Goal: Transaction & Acquisition: Purchase product/service

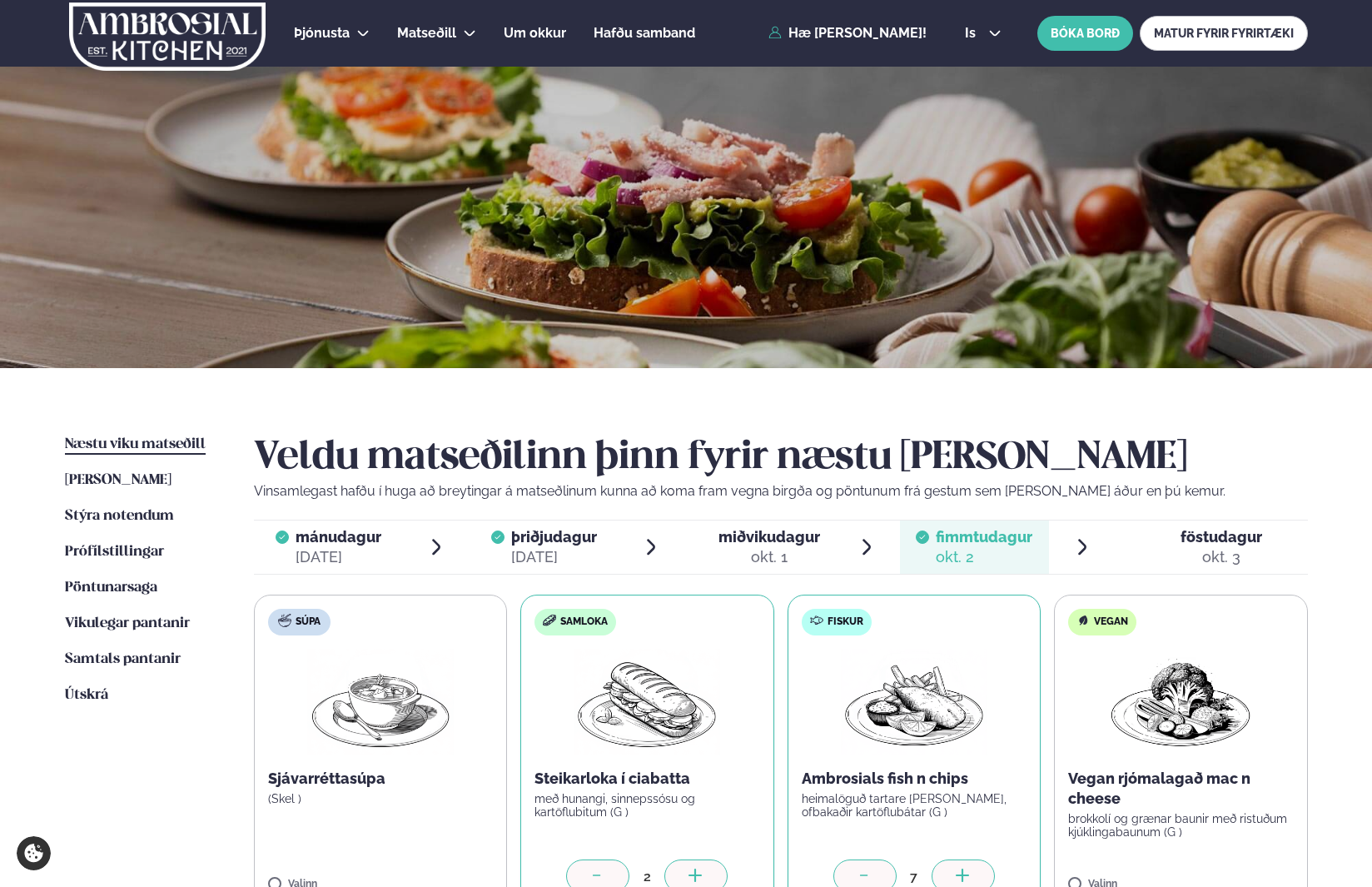
scroll to position [129, 0]
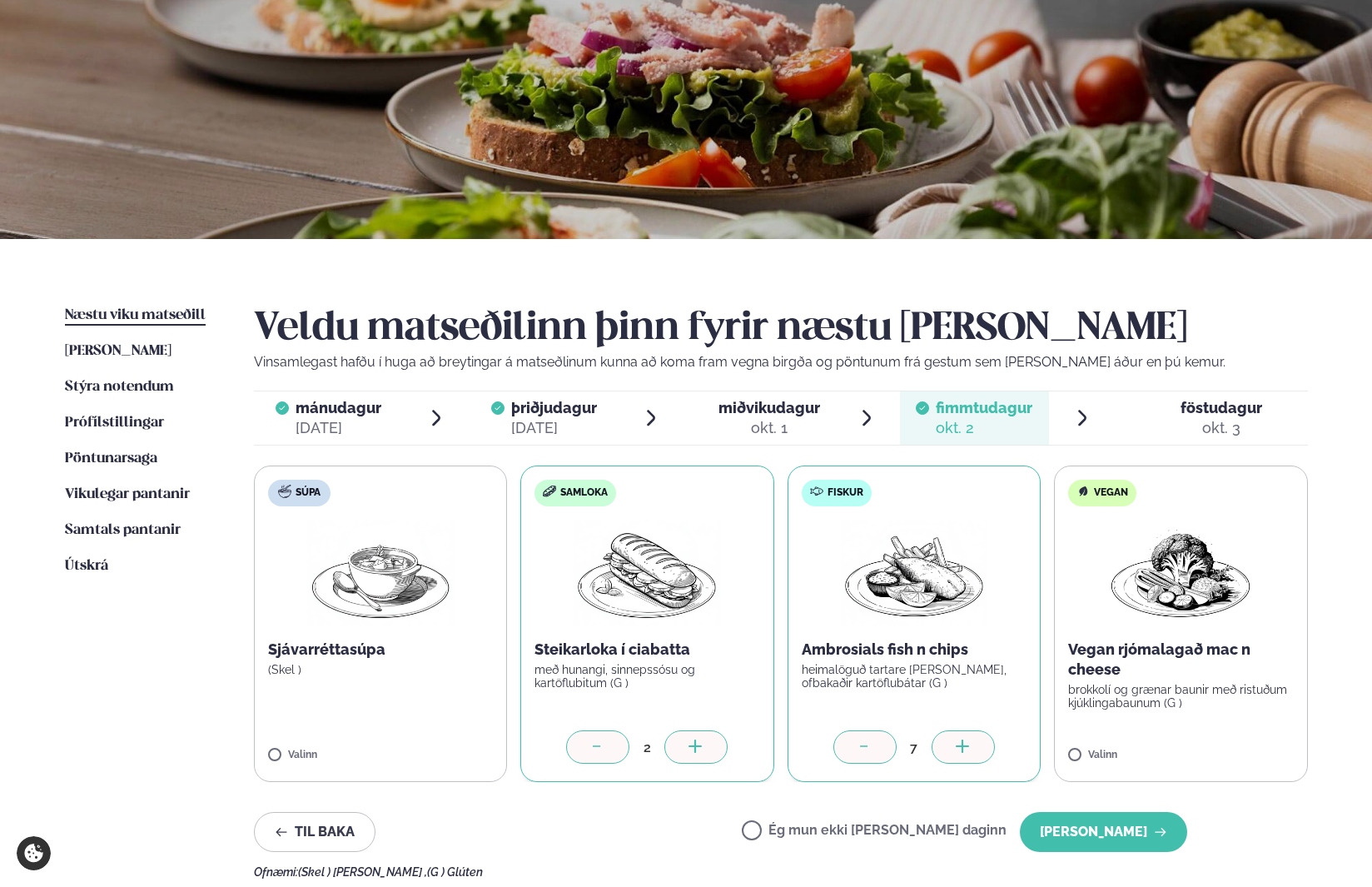
click at [121, 307] on link "Næstu [PERSON_NAME] matseðill Næsta vika" at bounding box center [135, 315] width 140 height 20
click at [121, 320] on span "Næstu viku matseðill" at bounding box center [135, 315] width 140 height 14
click at [143, 312] on span "Næstu viku matseðill" at bounding box center [135, 315] width 140 height 14
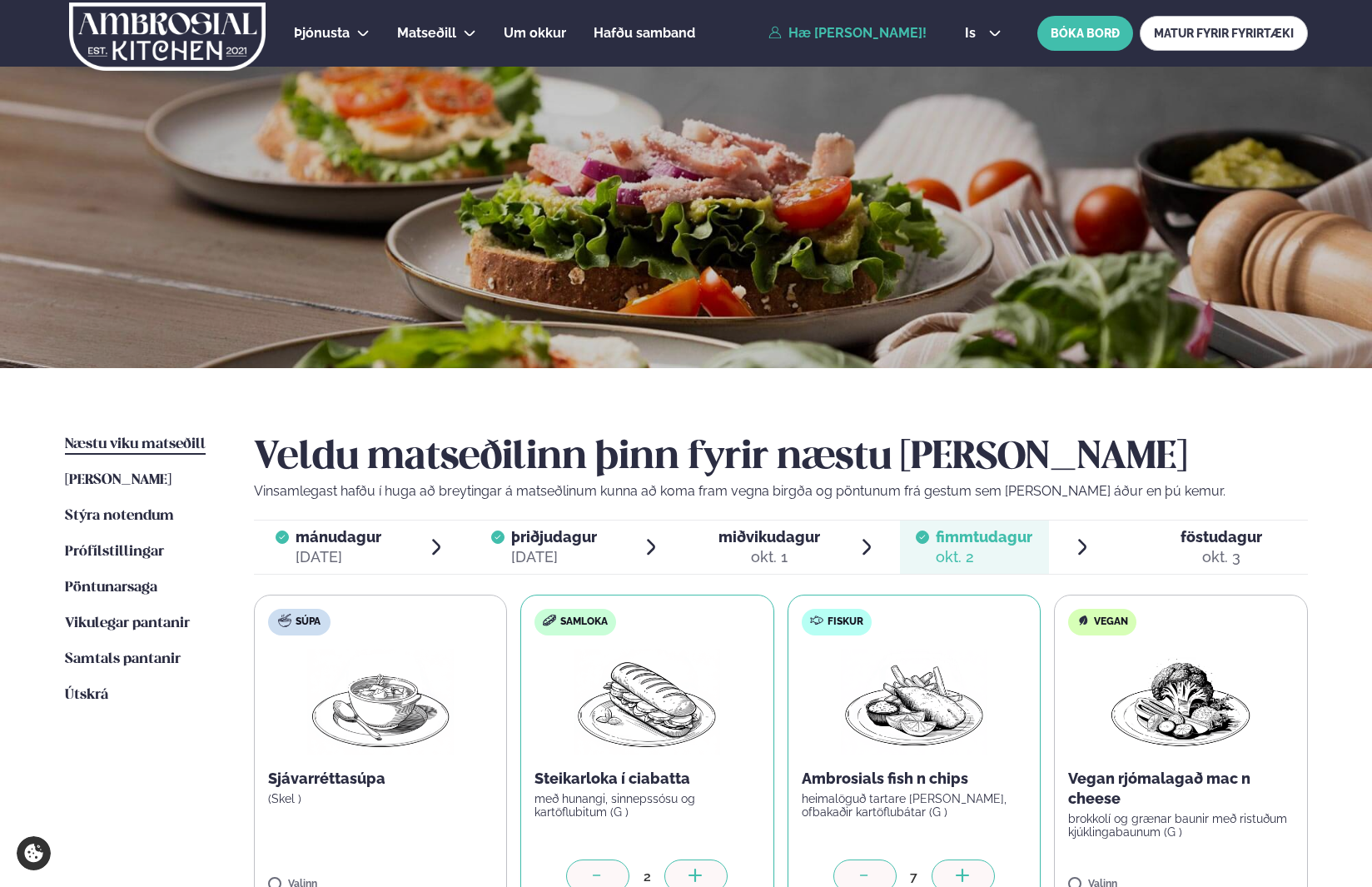
click at [840, 34] on link "Hæ [PERSON_NAME]!" at bounding box center [847, 33] width 158 height 15
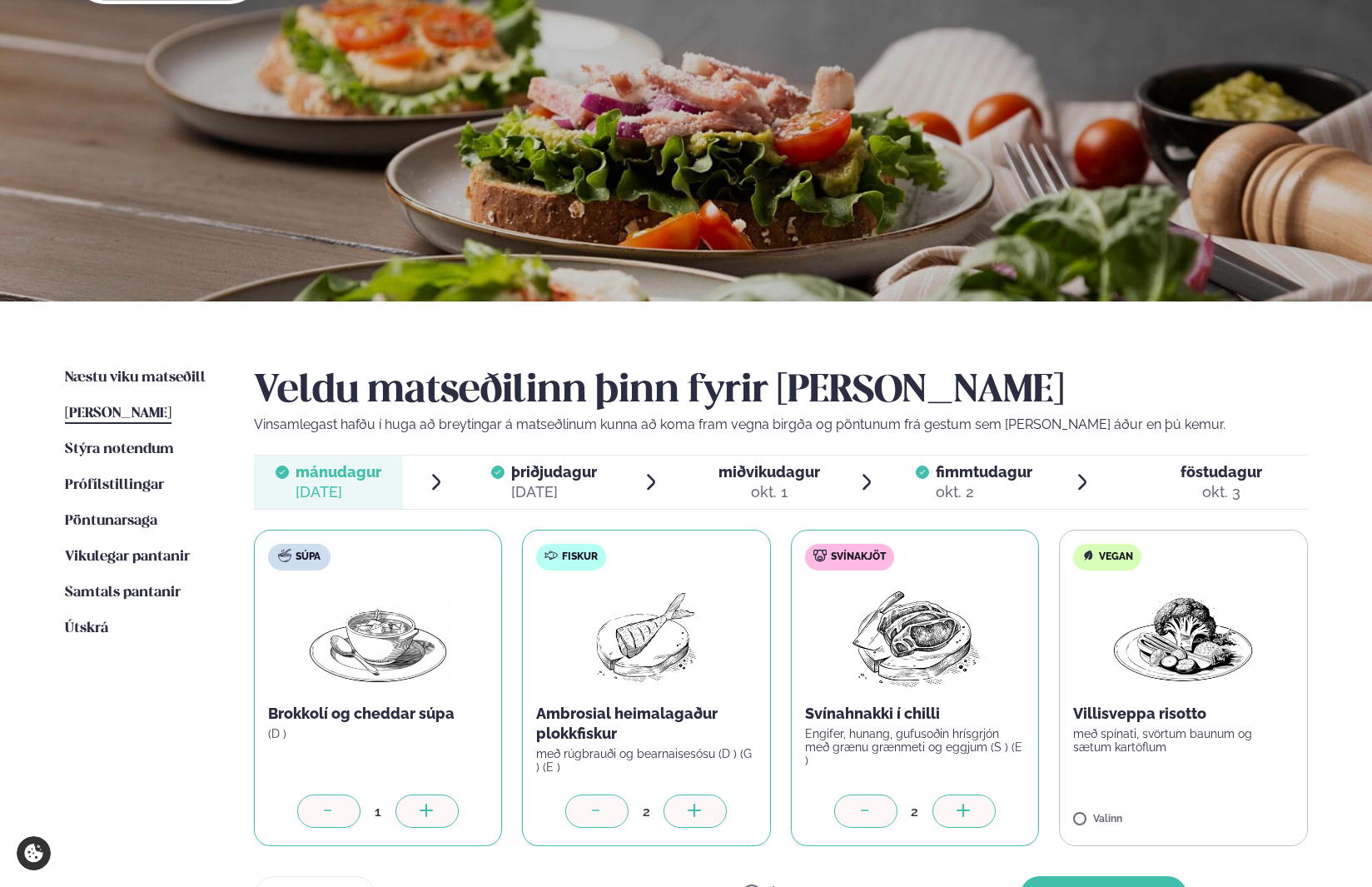
scroll to position [66, 0]
click at [94, 373] on span "Næstu viku matseðill" at bounding box center [135, 379] width 140 height 14
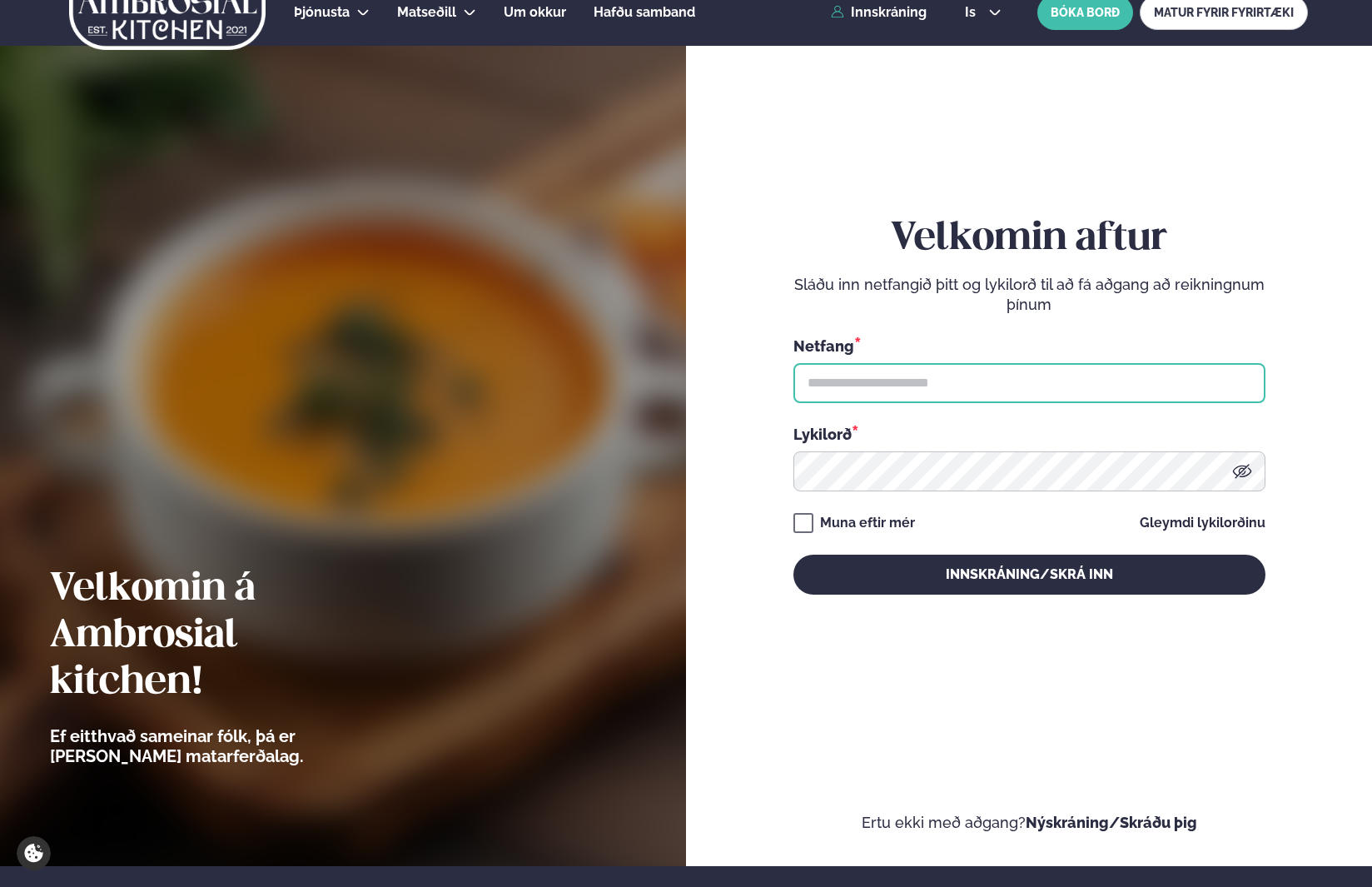
type input "**********"
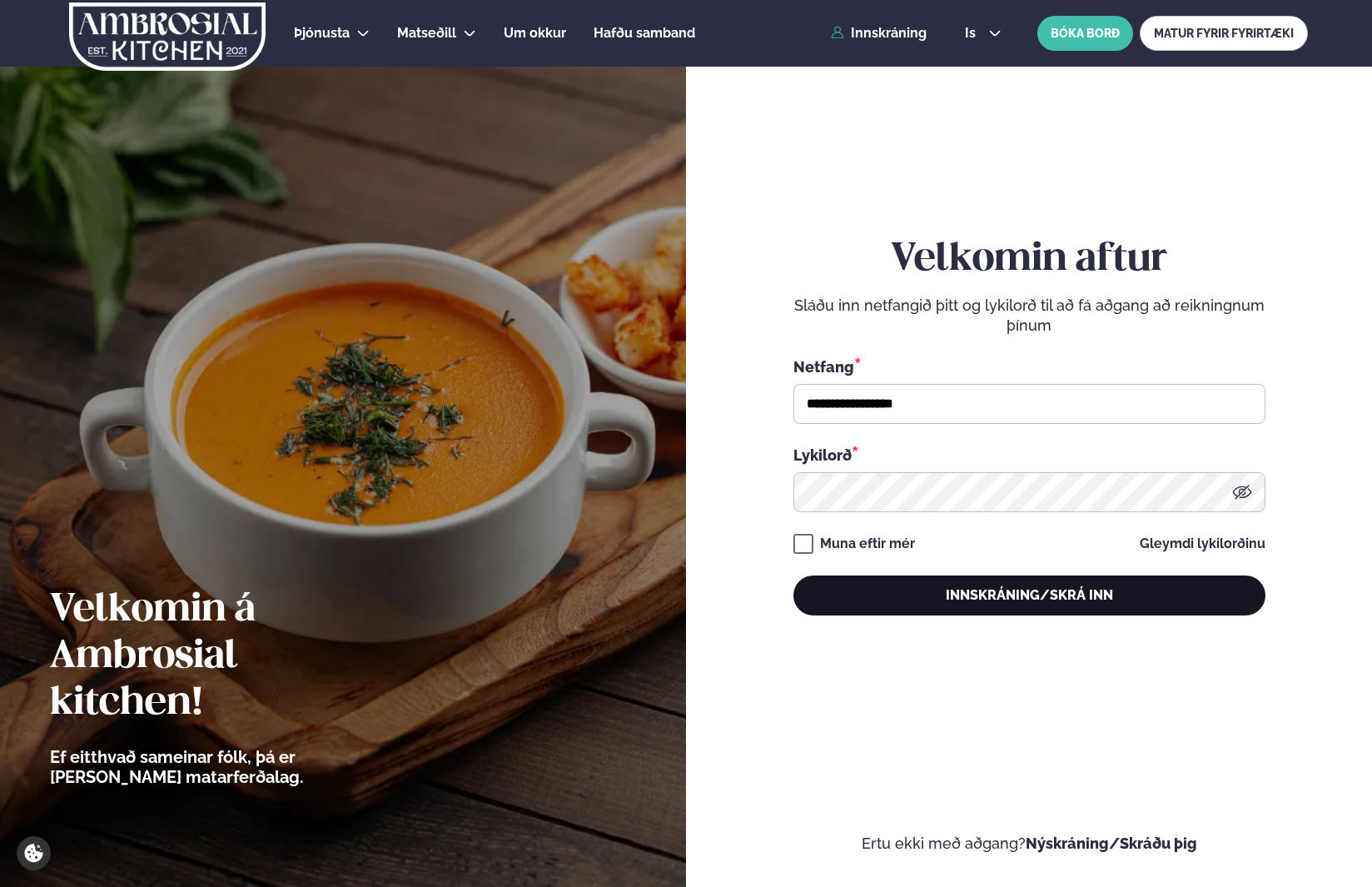
click at [876, 590] on button "Innskráning/Skrá inn" at bounding box center [1029, 595] width 472 height 40
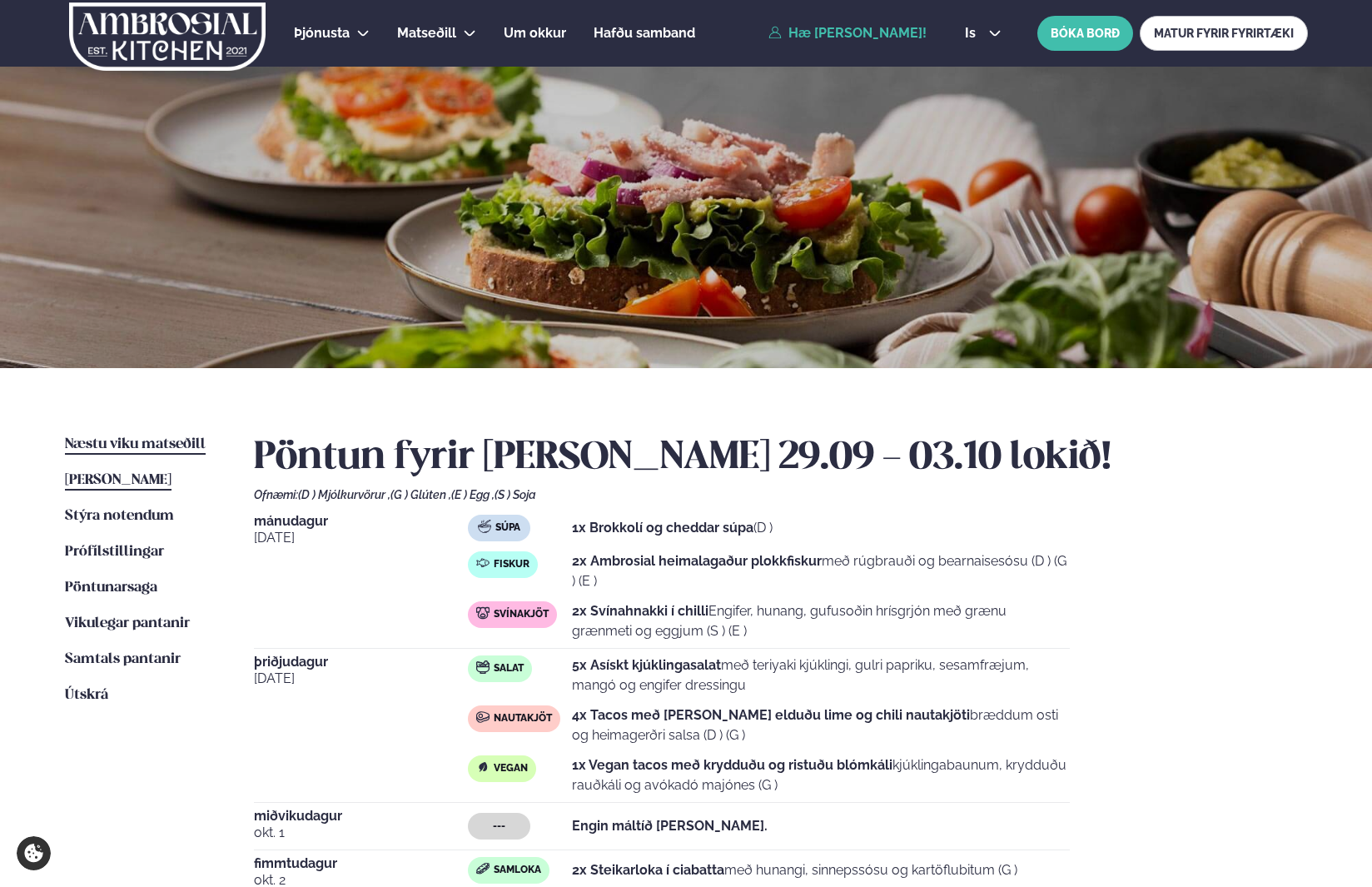
click at [142, 445] on span "Næstu viku matseðill" at bounding box center [135, 444] width 140 height 14
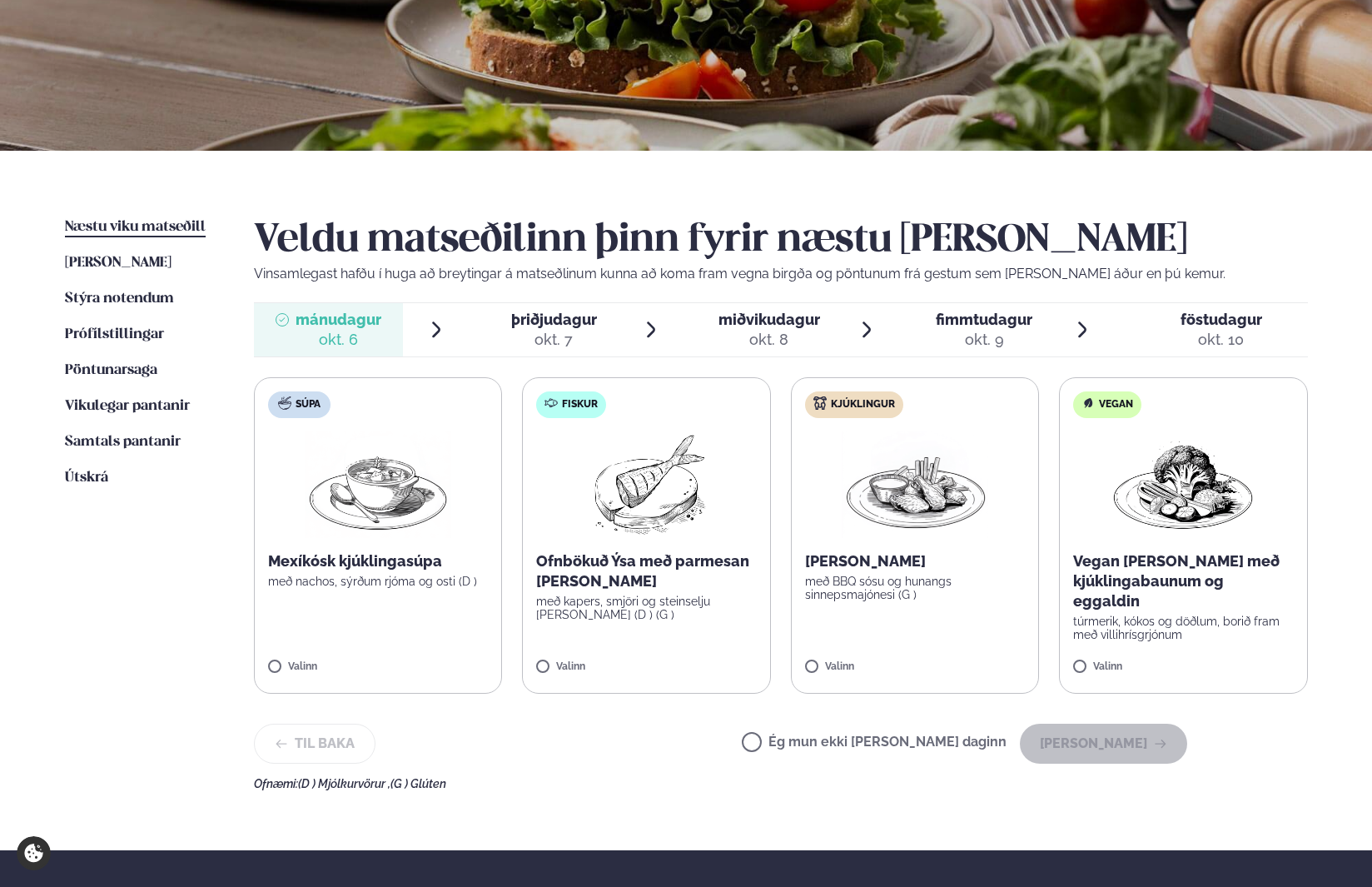
scroll to position [218, 0]
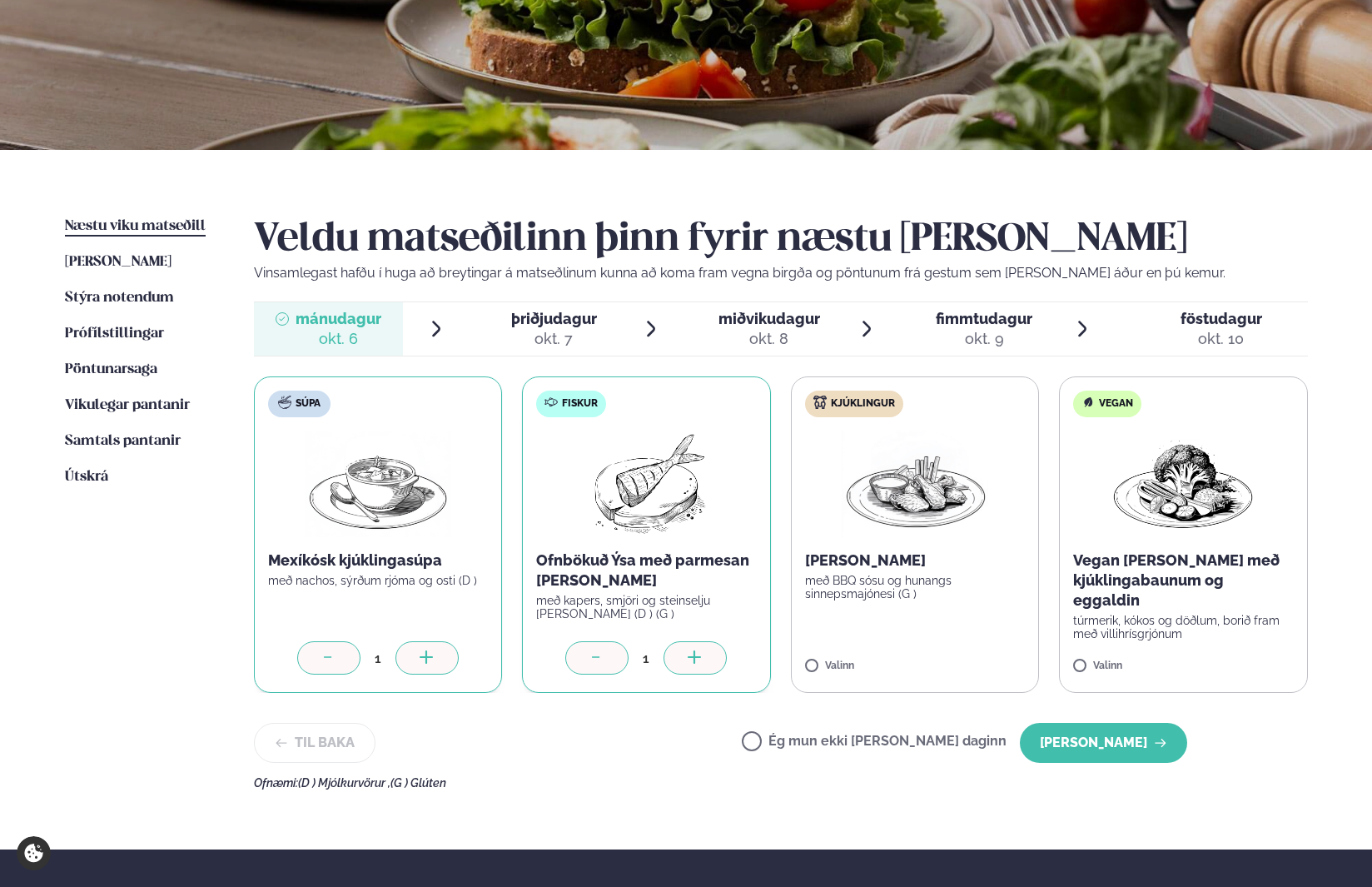
click at [697, 658] on icon at bounding box center [695, 659] width 16 height 16
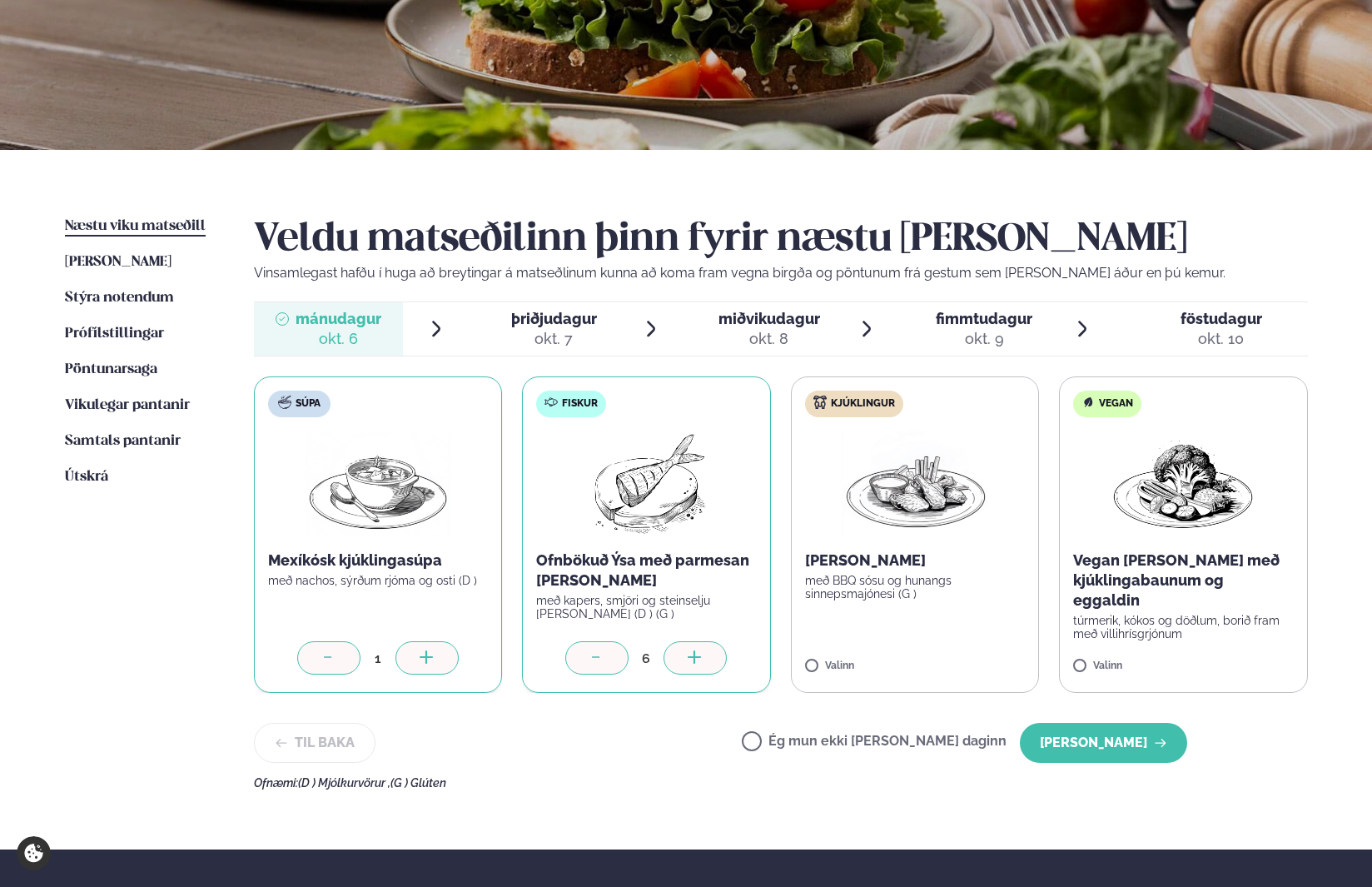
click at [697, 658] on icon at bounding box center [695, 659] width 16 height 16
click at [966, 656] on icon at bounding box center [963, 657] width 14 height 2
click at [862, 651] on icon at bounding box center [866, 659] width 16 height 16
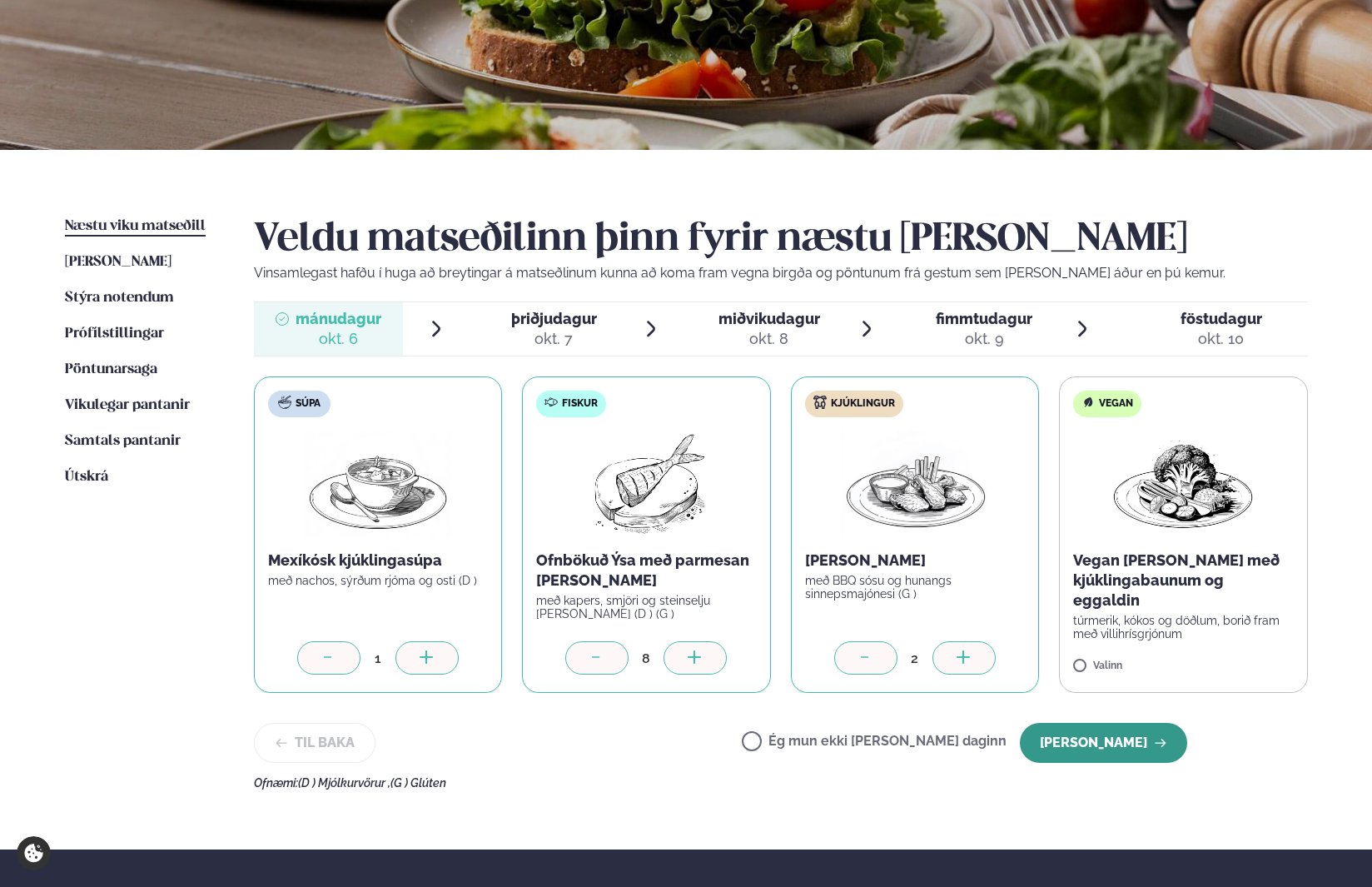
click at [1097, 726] on button "[PERSON_NAME]" at bounding box center [1103, 743] width 168 height 40
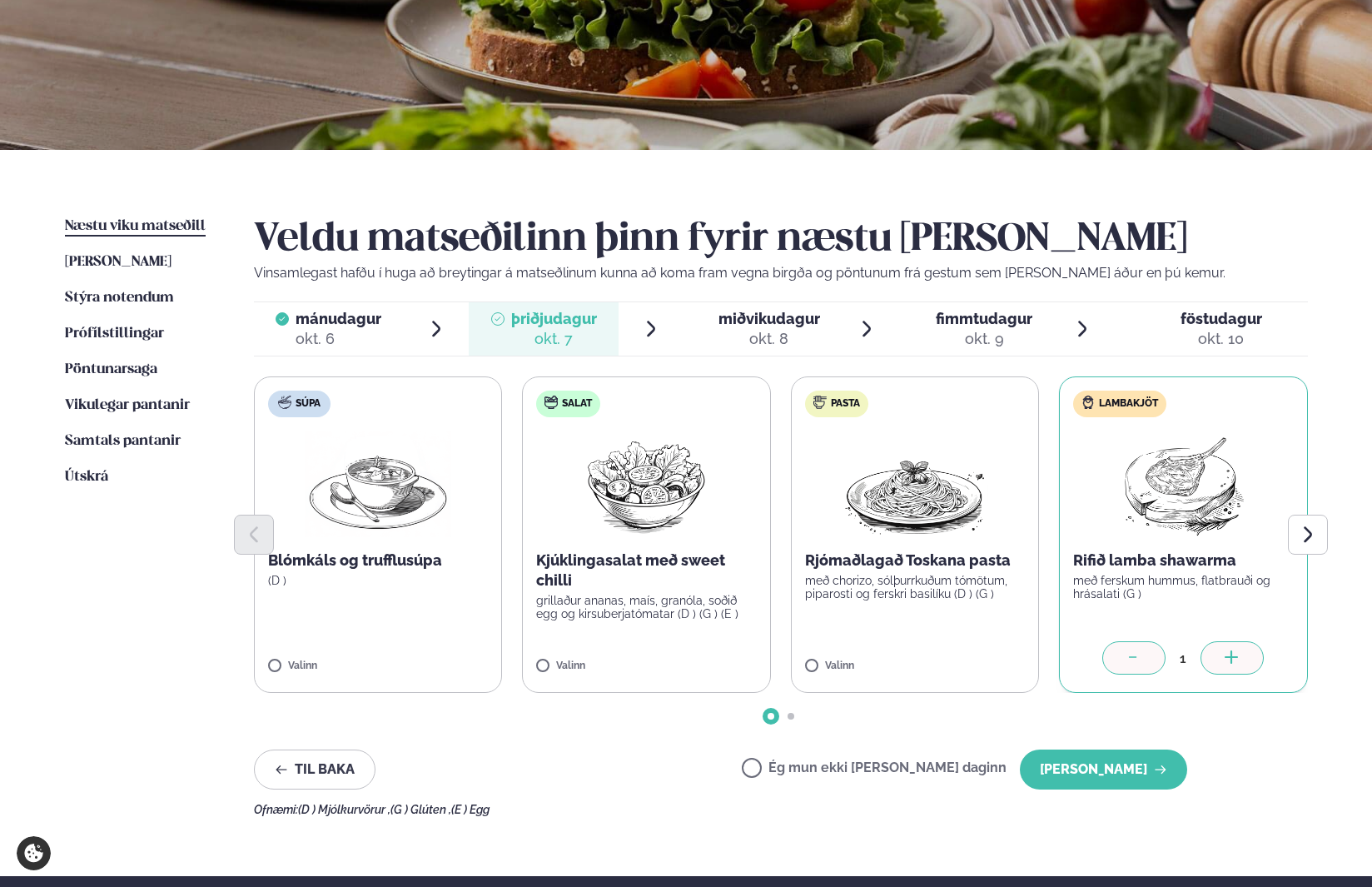
click at [1230, 655] on icon at bounding box center [1231, 657] width 2 height 14
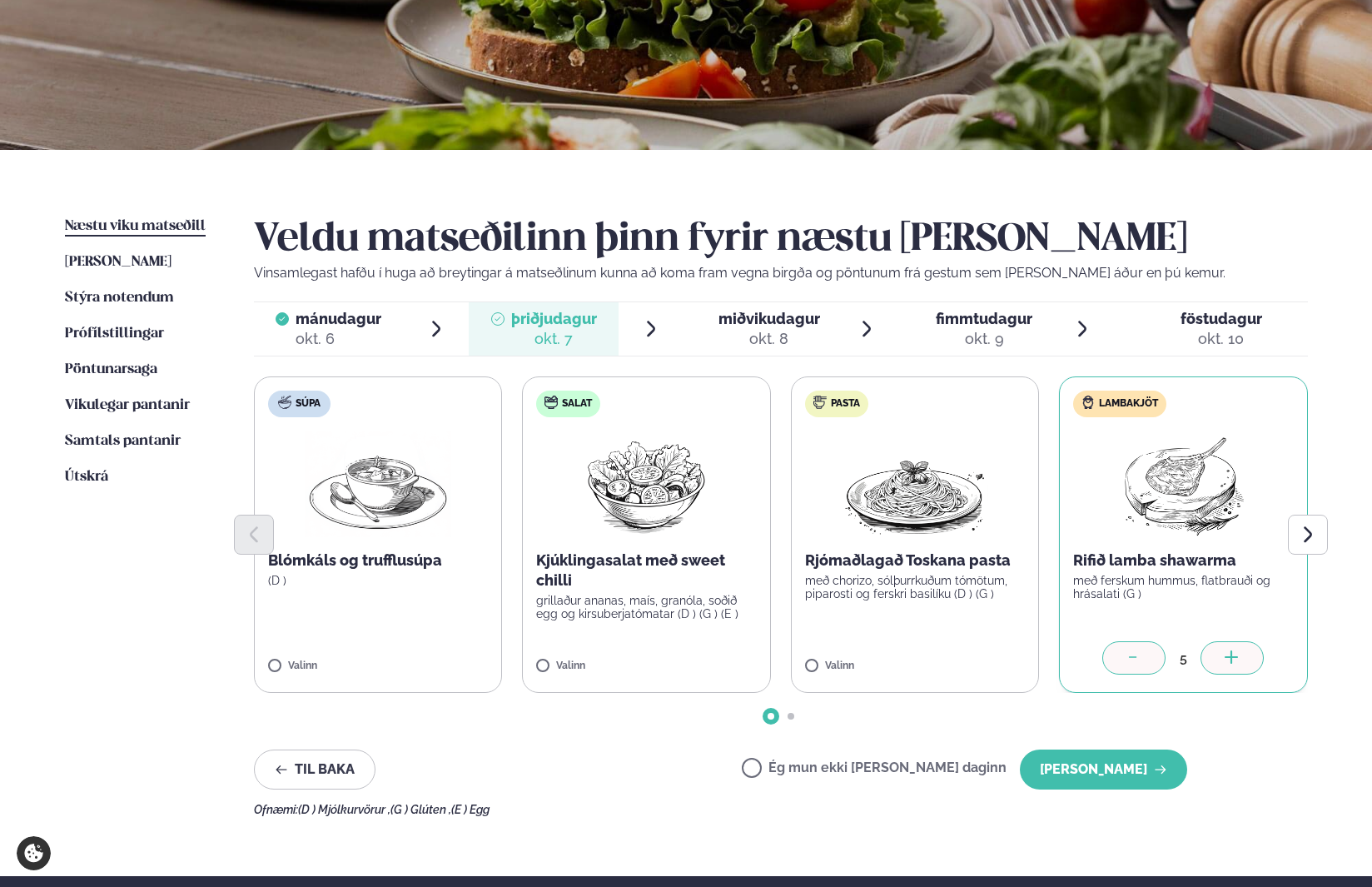
click at [1230, 655] on icon at bounding box center [1231, 657] width 2 height 14
click at [1310, 529] on icon "Next slide" at bounding box center [1308, 535] width 20 height 20
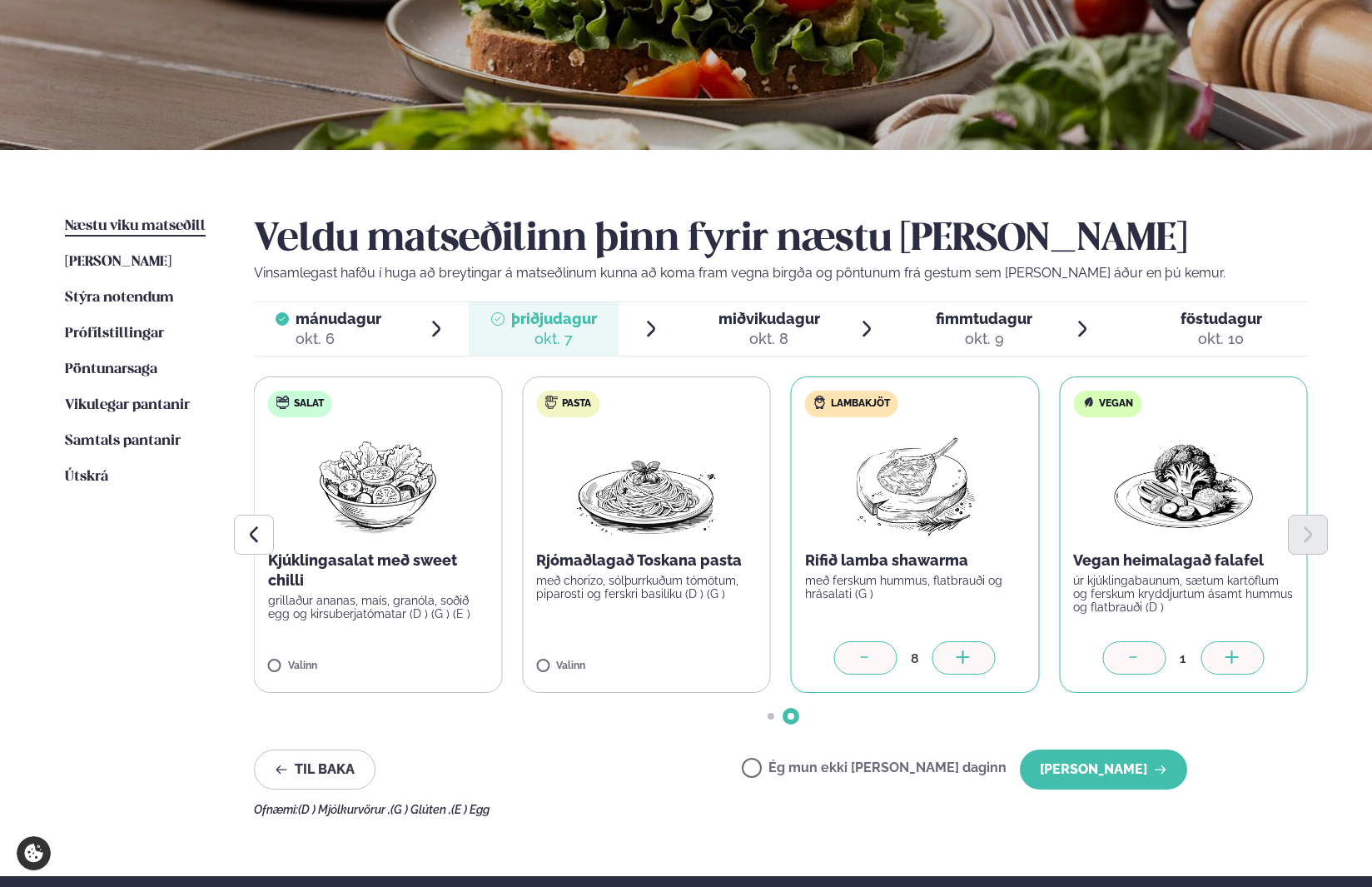
click at [1229, 652] on icon at bounding box center [1232, 659] width 16 height 16
click at [1123, 771] on button "[PERSON_NAME]" at bounding box center [1103, 769] width 168 height 40
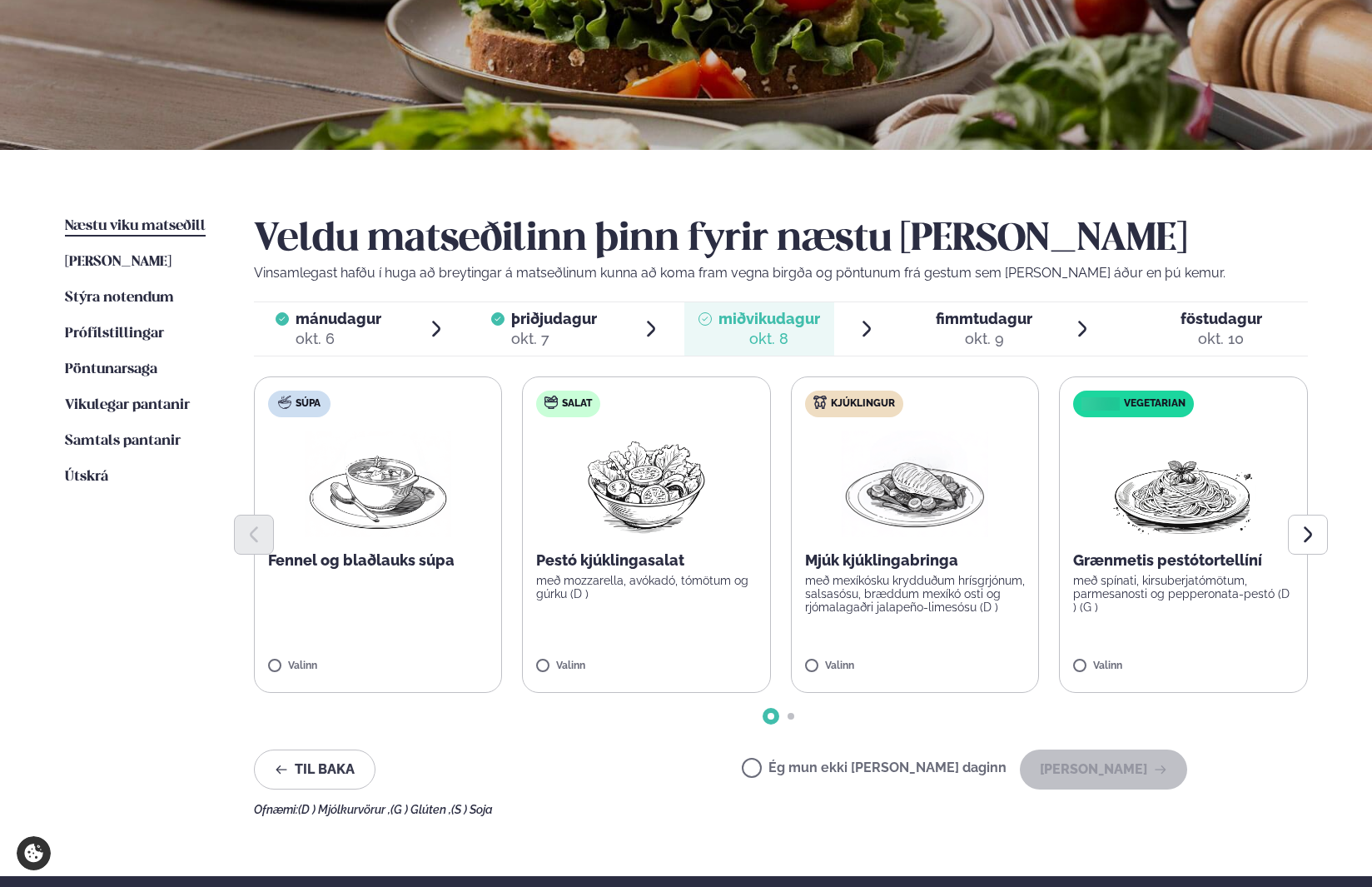
click at [929, 328] on div at bounding box center [922, 329] width 14 height 40
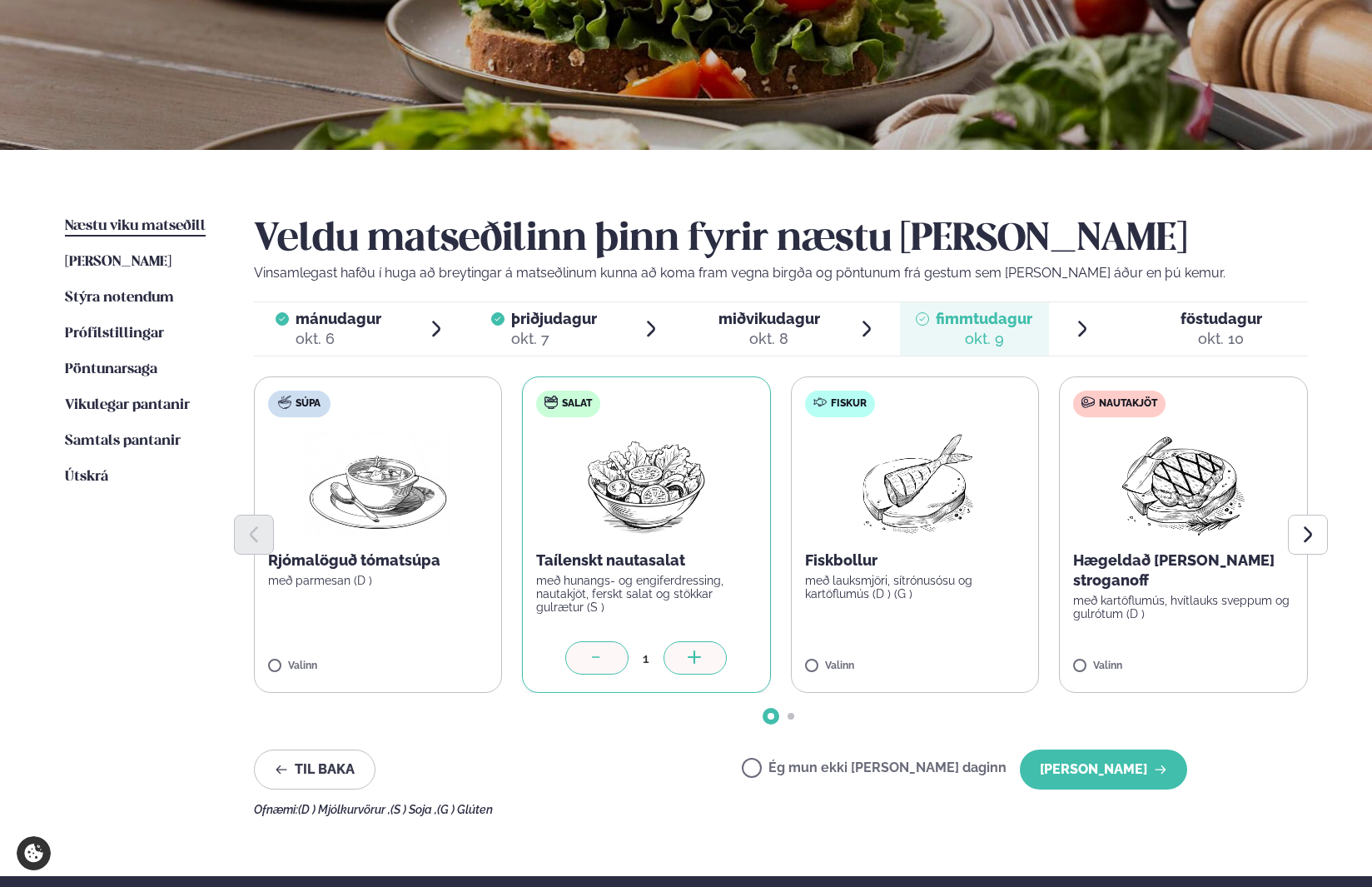
click at [701, 658] on icon at bounding box center [695, 659] width 16 height 16
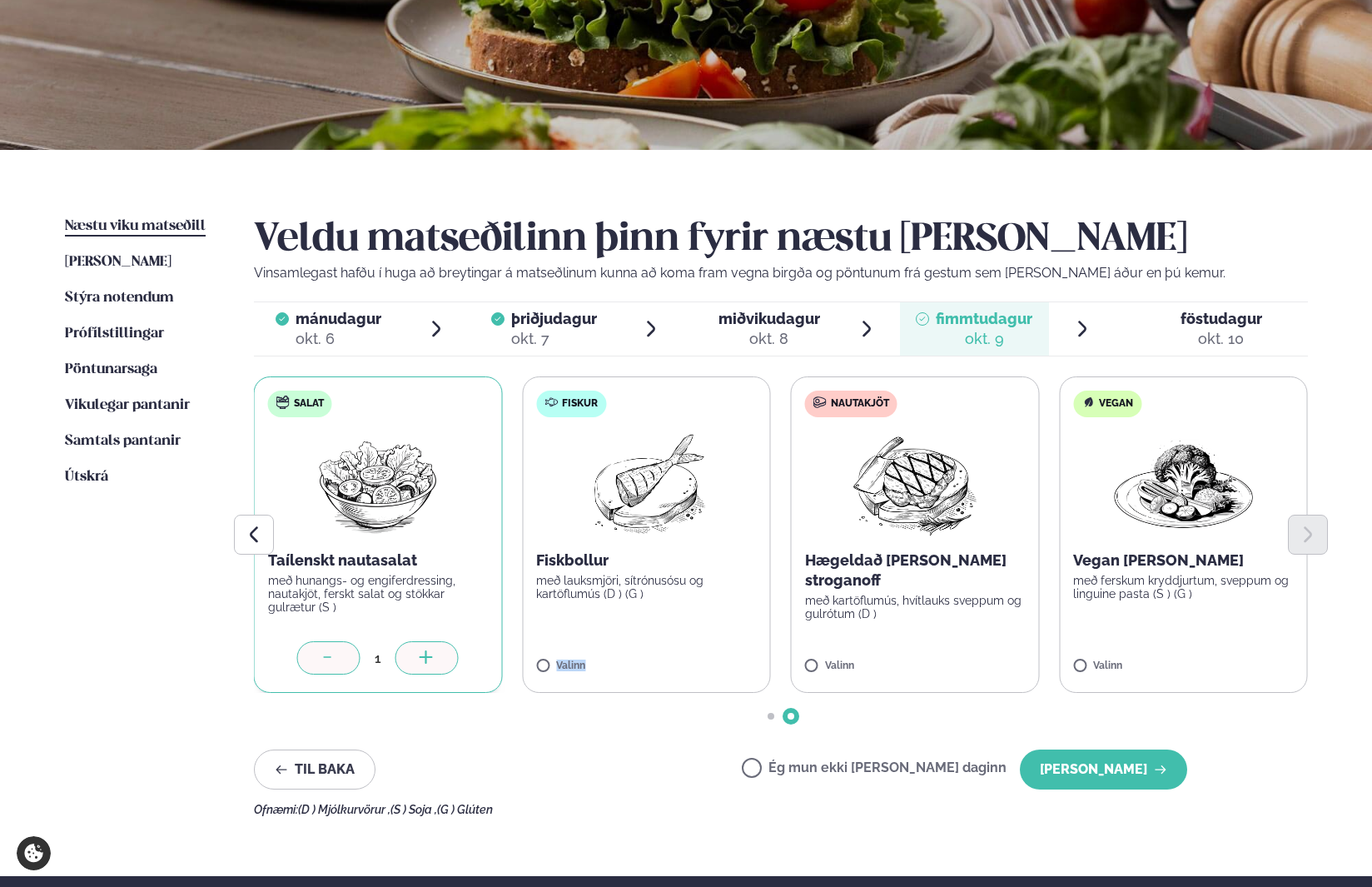
click at [701, 658] on label "Fiskur Fiskbollur með lauksmjöri, sítrónusósu og kartöflumús (D ) (G ) Valinn" at bounding box center [646, 534] width 249 height 316
click at [423, 655] on icon at bounding box center [427, 659] width 16 height 16
click at [697, 655] on icon at bounding box center [695, 659] width 16 height 16
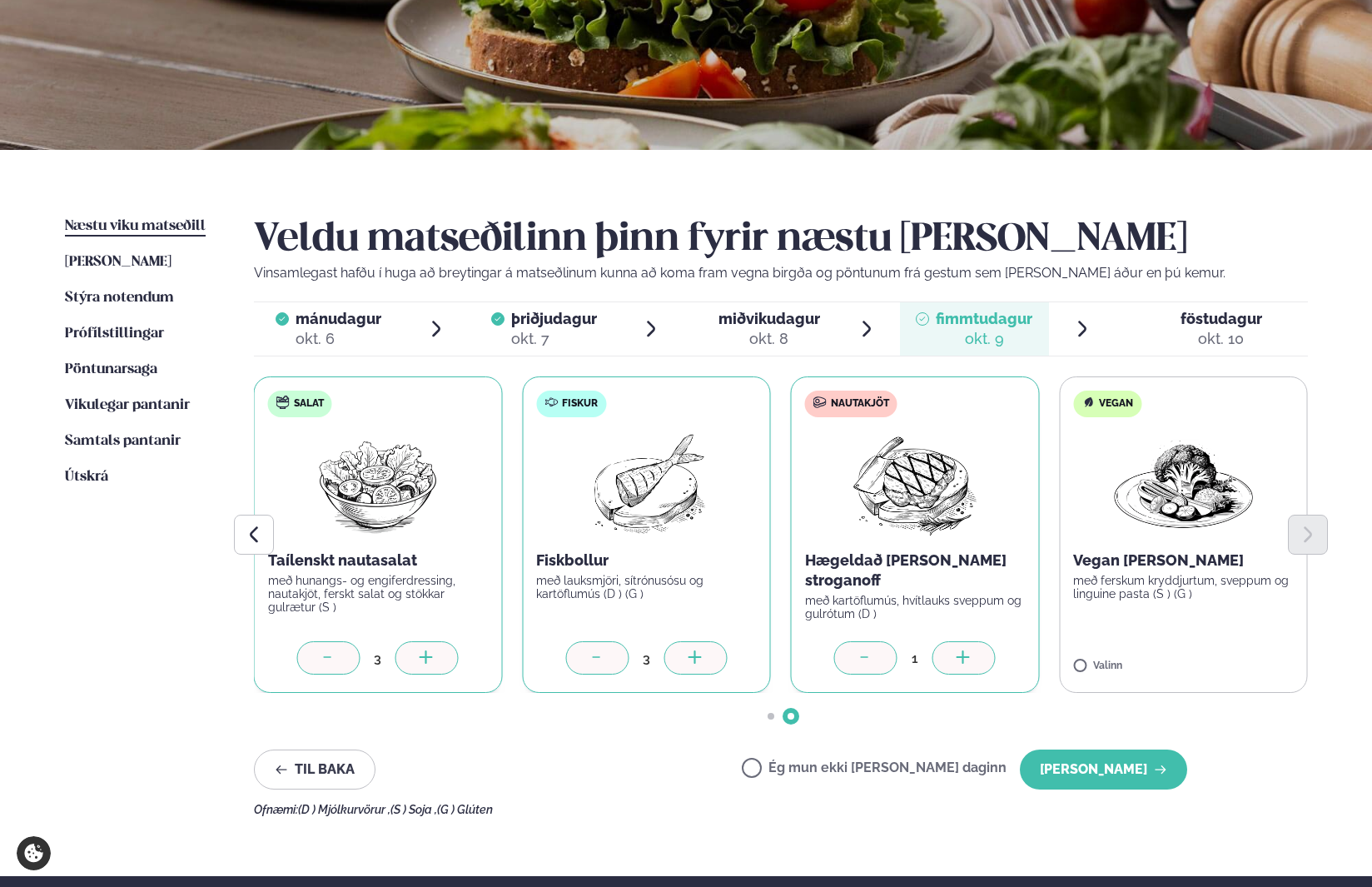
click at [959, 651] on icon at bounding box center [964, 659] width 16 height 16
click at [1093, 772] on button "[PERSON_NAME]" at bounding box center [1103, 769] width 168 height 40
